Goal: Information Seeking & Learning: Learn about a topic

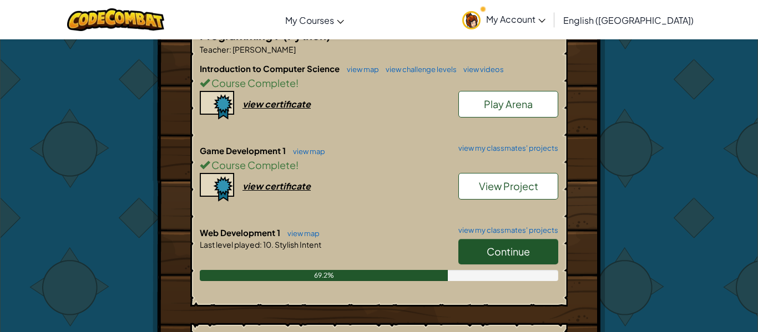
scroll to position [238, 0]
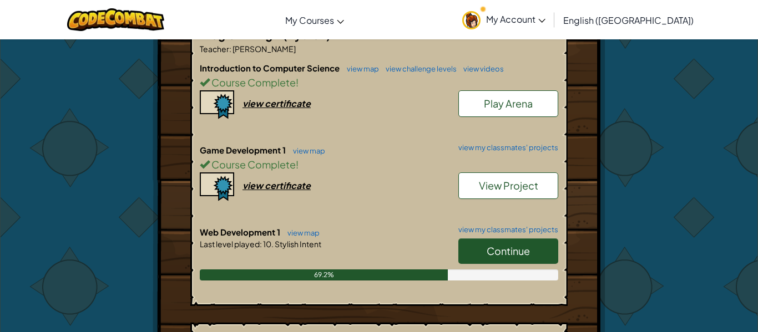
click at [488, 263] on link "Continue" at bounding box center [508, 251] width 100 height 26
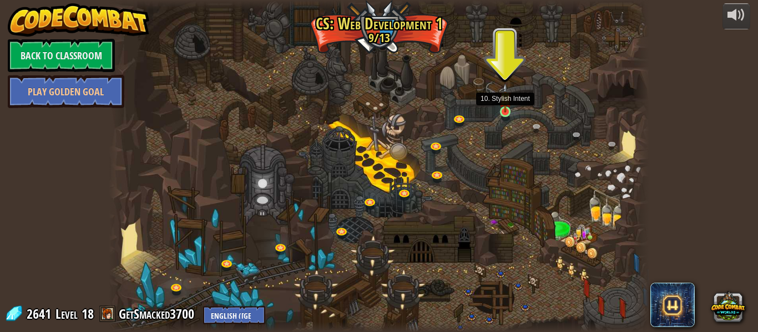
click at [506, 106] on img at bounding box center [505, 97] width 13 height 29
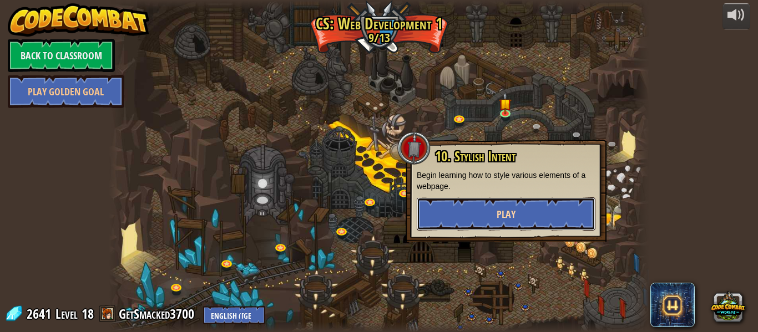
click at [497, 214] on span "Play" at bounding box center [505, 214] width 19 height 14
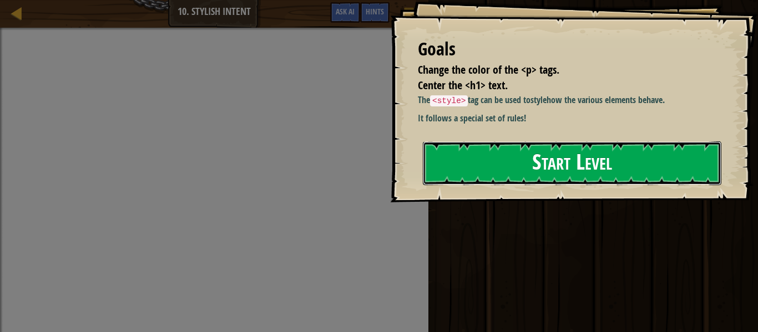
click at [520, 177] on button "Start Level" at bounding box center [572, 163] width 298 height 44
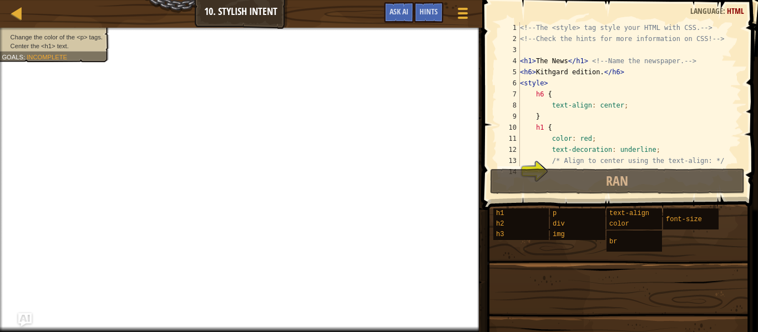
scroll to position [33, 0]
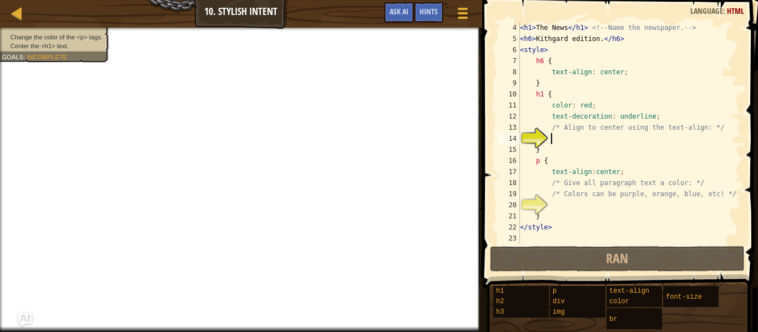
click at [631, 171] on div "< h1 > The News </ h1 > <!-- Name the newspaper. --> < h6 > Kithgard edition. <…" at bounding box center [629, 144] width 224 height 244
click at [571, 144] on div "< h1 > The News </ h1 > <!-- Name the newspaper. --> < h6 > Kithgard edition. <…" at bounding box center [629, 144] width 224 height 244
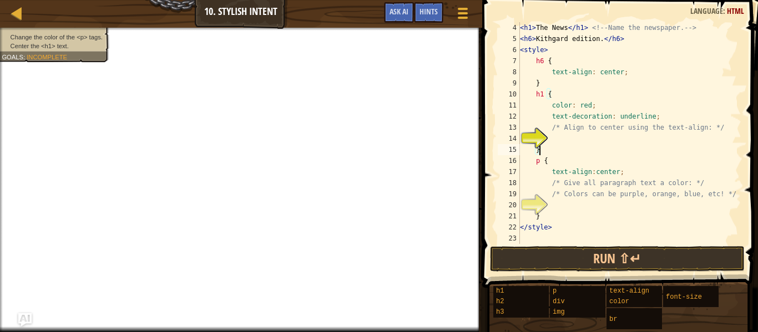
scroll to position [5, 2]
click at [565, 165] on div "< h1 > The News </ h1 > <!-- Name the newspaper. --> < h6 > Kithgard edition. <…" at bounding box center [629, 144] width 224 height 244
type textarea "p {"
